Goal: Task Accomplishment & Management: Manage account settings

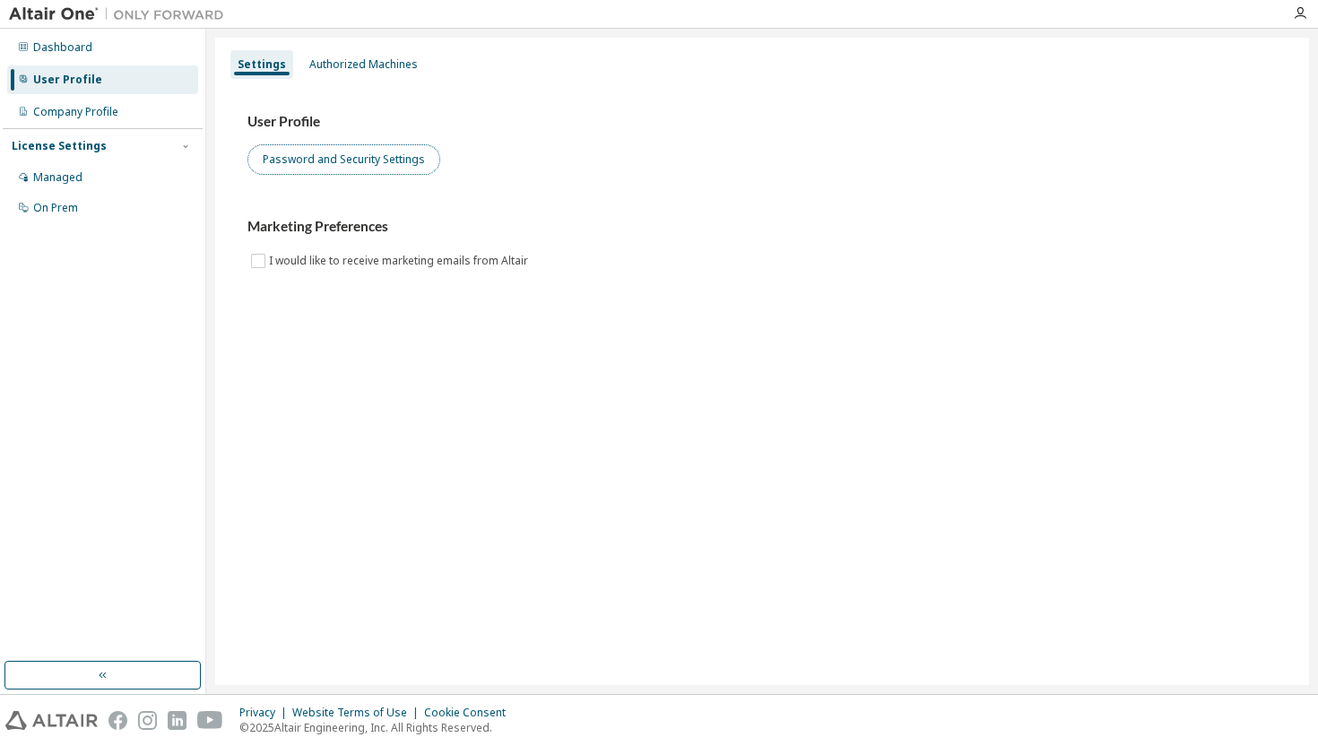
click at [321, 154] on button "Password and Security Settings" at bounding box center [343, 159] width 193 height 30
